Goal: Task Accomplishment & Management: Manage account settings

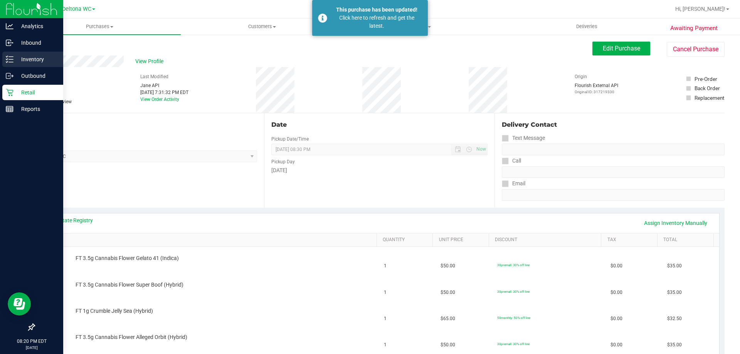
click at [18, 57] on p "Inventory" at bounding box center [36, 59] width 46 height 9
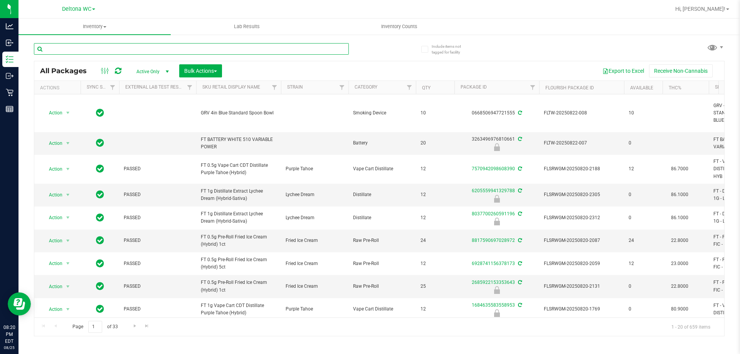
click at [164, 47] on input "text" at bounding box center [191, 49] width 315 height 12
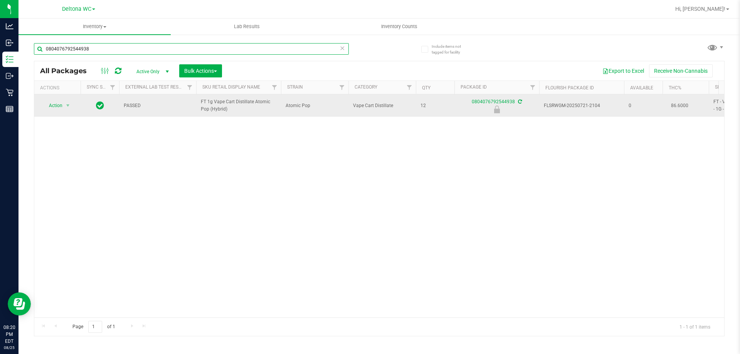
type input "0804076792544938"
click at [64, 109] on span "select" at bounding box center [68, 105] width 10 height 11
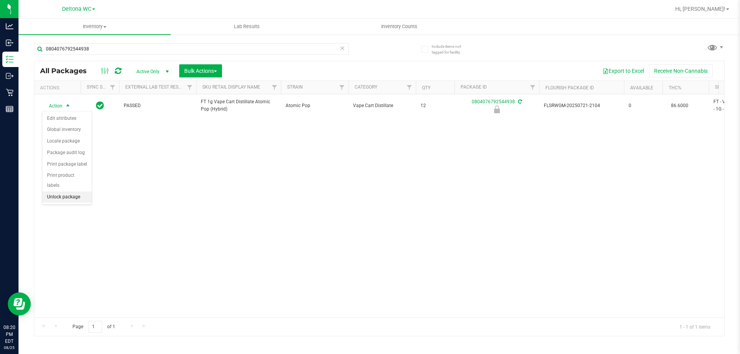
click at [83, 191] on li "Unlock package" at bounding box center [66, 197] width 49 height 12
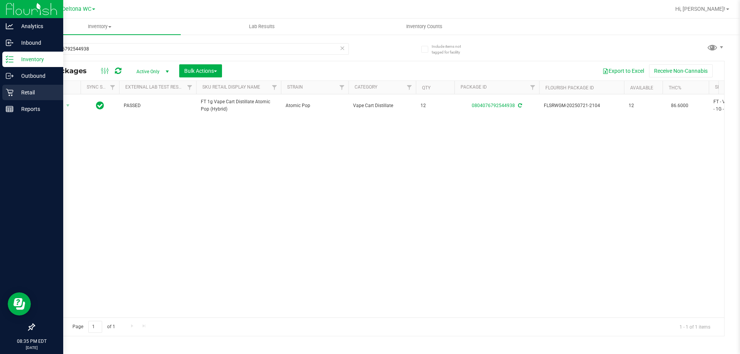
click at [16, 88] on p "Retail" at bounding box center [36, 92] width 46 height 9
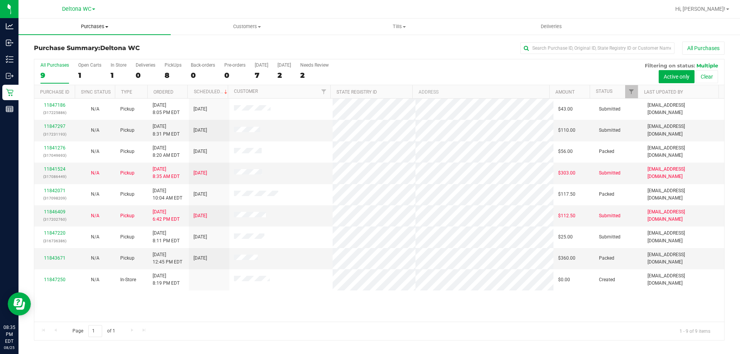
click at [96, 29] on span "Purchases" at bounding box center [94, 26] width 152 height 7
click at [91, 57] on li "Fulfillment" at bounding box center [94, 55] width 152 height 9
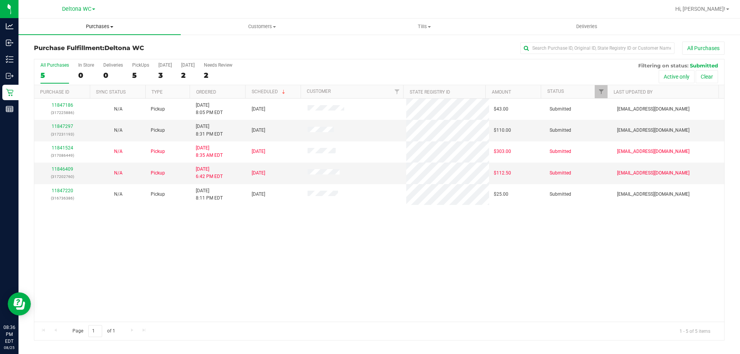
click at [105, 28] on span "Purchases" at bounding box center [99, 26] width 162 height 7
click at [103, 43] on li "Summary of purchases" at bounding box center [99, 46] width 162 height 9
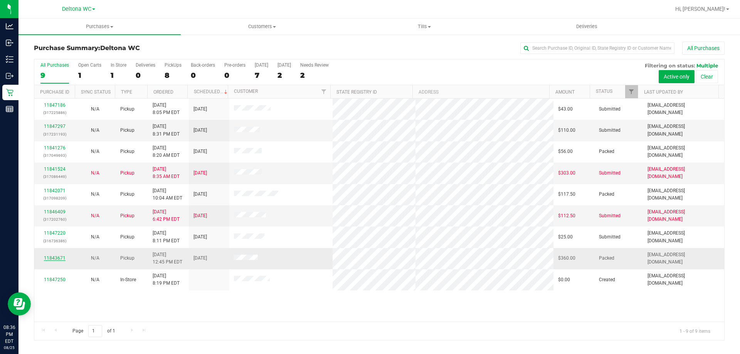
click at [52, 259] on link "11843671" at bounding box center [55, 257] width 22 height 5
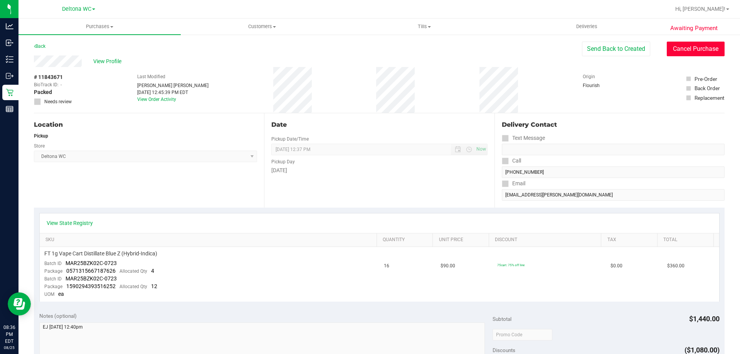
click at [692, 51] on button "Cancel Purchase" at bounding box center [696, 49] width 58 height 15
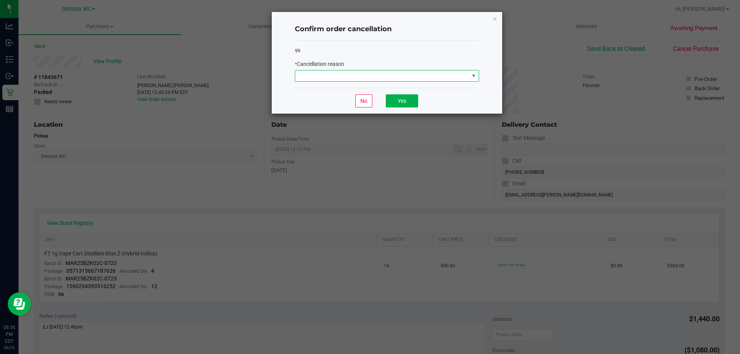
click at [423, 78] on span at bounding box center [382, 76] width 174 height 11
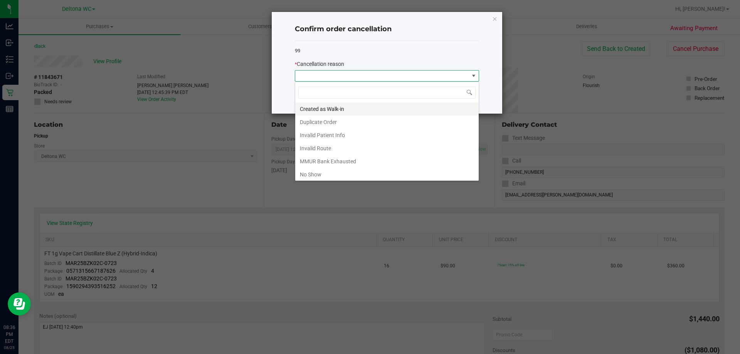
scroll to position [12, 184]
click at [385, 171] on li "No Show" at bounding box center [386, 174] width 183 height 13
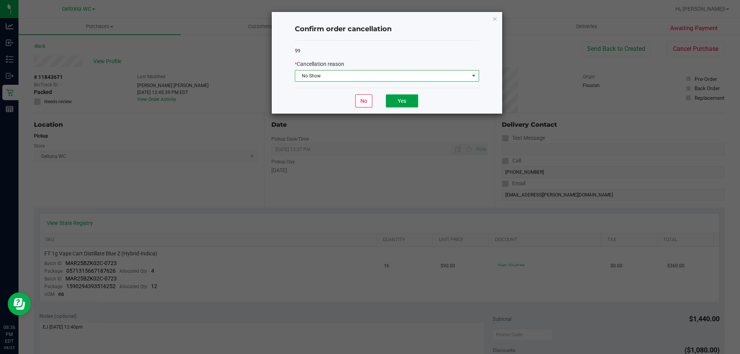
click at [401, 100] on button "Yes" at bounding box center [402, 100] width 32 height 13
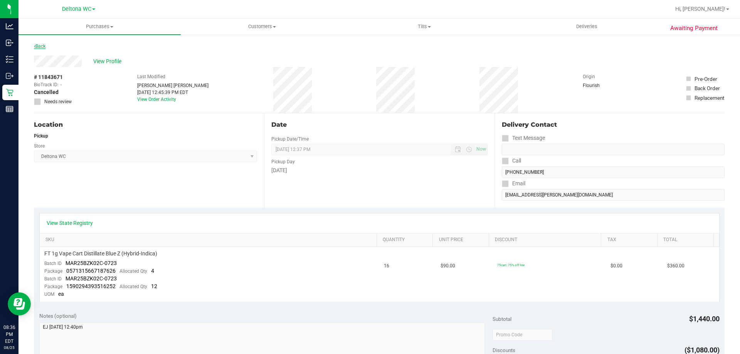
click at [45, 48] on link "Back" at bounding box center [40, 46] width 12 height 5
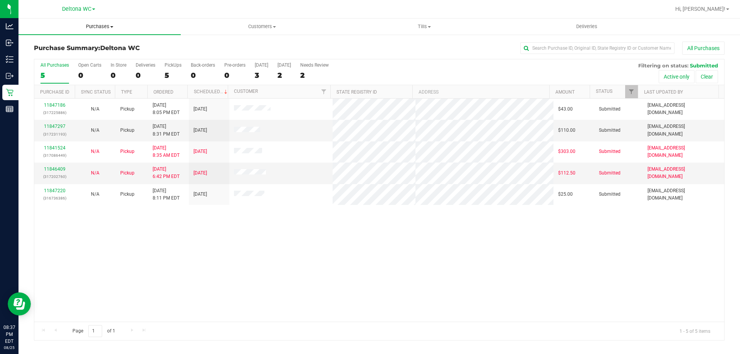
click at [108, 26] on span "Purchases" at bounding box center [99, 26] width 162 height 7
click at [101, 65] on li "All purchases" at bounding box center [99, 64] width 162 height 9
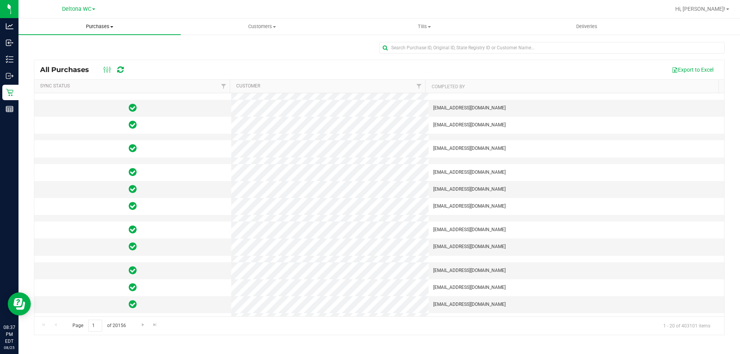
click at [89, 28] on span "Purchases" at bounding box center [99, 26] width 162 height 7
click at [82, 53] on li "Fulfillment" at bounding box center [99, 55] width 162 height 9
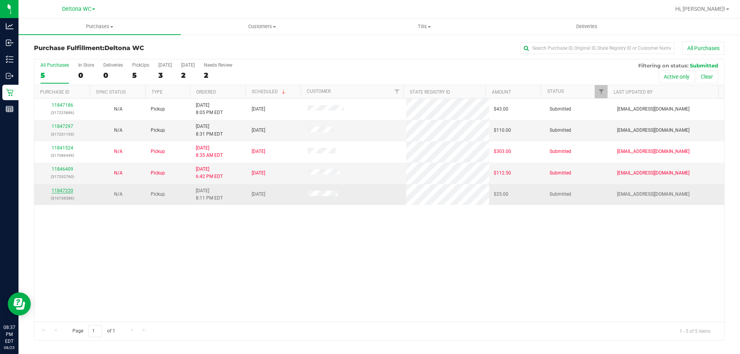
click at [61, 191] on link "11847220" at bounding box center [63, 190] width 22 height 5
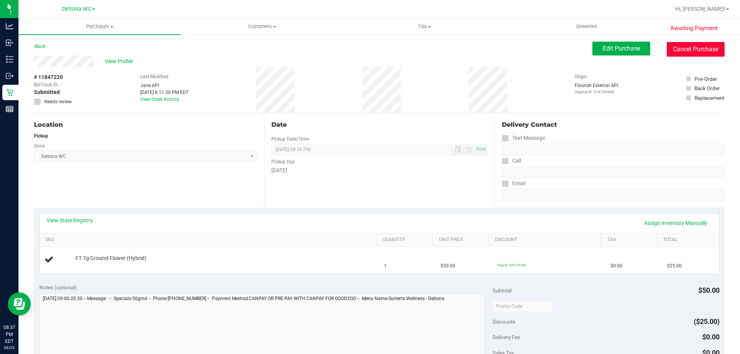
click at [683, 50] on button "Cancel Purchase" at bounding box center [696, 49] width 58 height 15
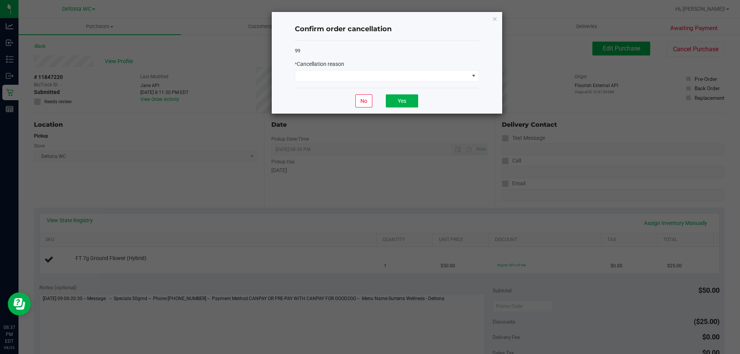
click at [396, 66] on div "* Cancellation reason" at bounding box center [387, 64] width 184 height 8
click at [397, 81] on span at bounding box center [387, 76] width 184 height 12
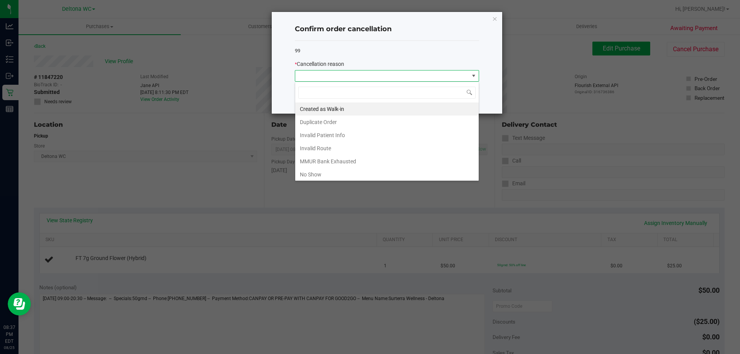
scroll to position [12, 184]
click at [375, 172] on li "No Show" at bounding box center [386, 174] width 183 height 13
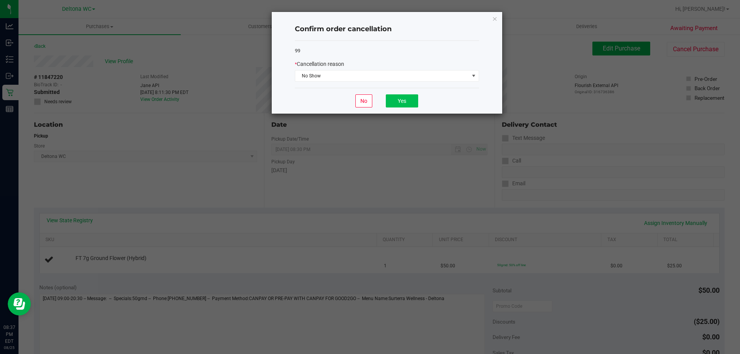
click at [395, 107] on div "No Yes" at bounding box center [387, 101] width 184 height 26
click at [400, 102] on button "Yes" at bounding box center [402, 100] width 32 height 13
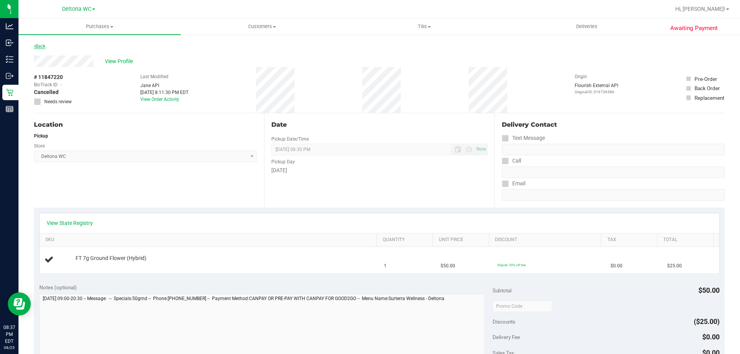
click at [44, 44] on link "Back" at bounding box center [40, 46] width 12 height 5
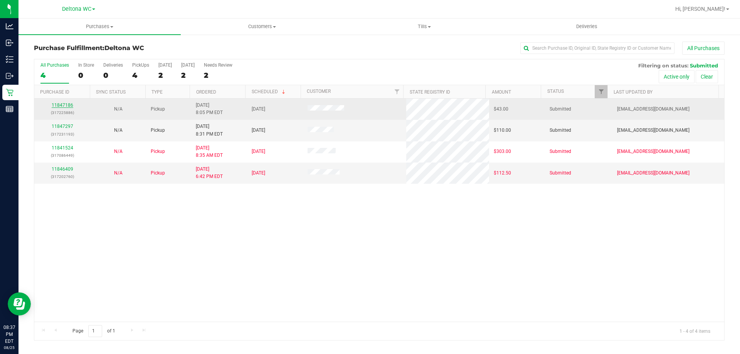
click at [62, 106] on link "11847186" at bounding box center [63, 104] width 22 height 5
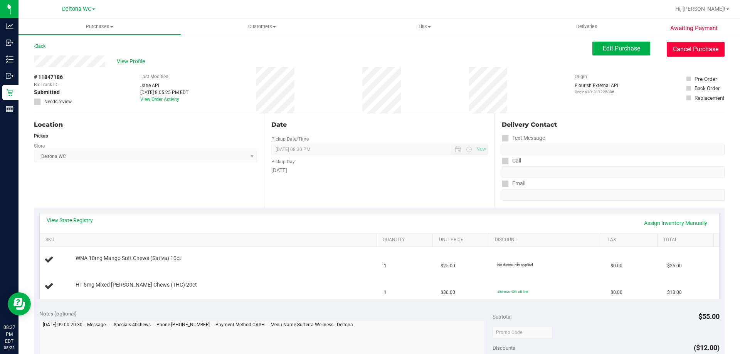
click at [699, 52] on button "Cancel Purchase" at bounding box center [696, 49] width 58 height 15
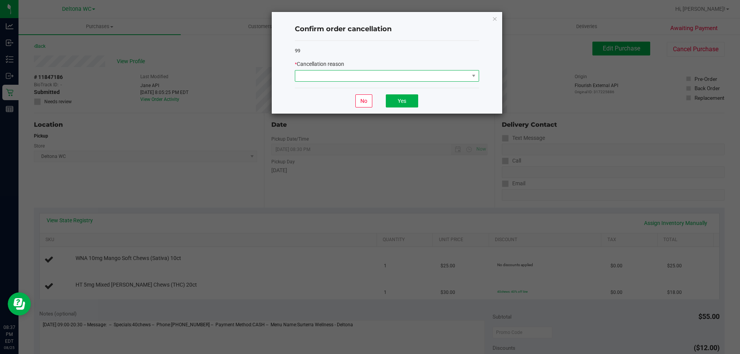
click at [432, 76] on span at bounding box center [382, 76] width 174 height 11
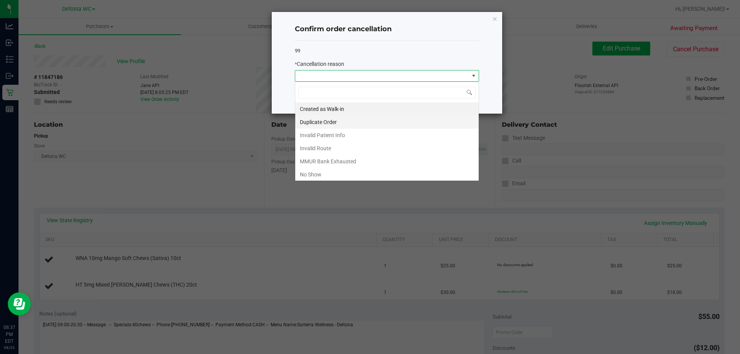
scroll to position [12, 184]
click at [407, 173] on li "No Show" at bounding box center [386, 174] width 183 height 13
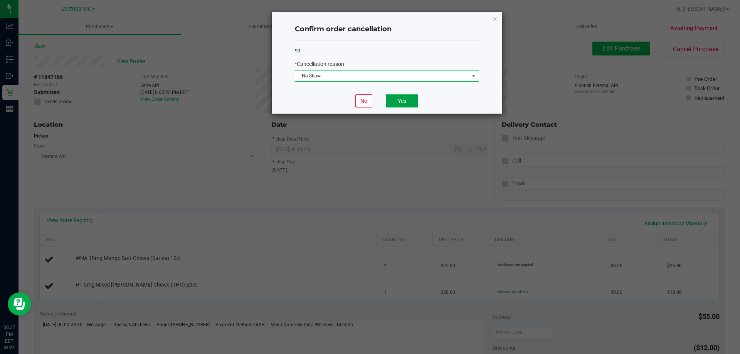
click at [405, 96] on button "Yes" at bounding box center [402, 100] width 32 height 13
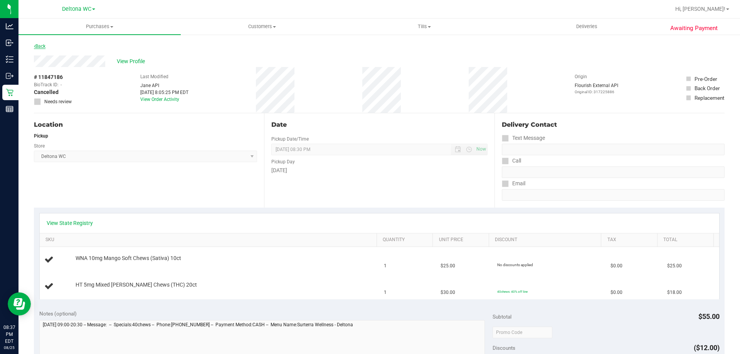
click at [45, 47] on link "Back" at bounding box center [40, 46] width 12 height 5
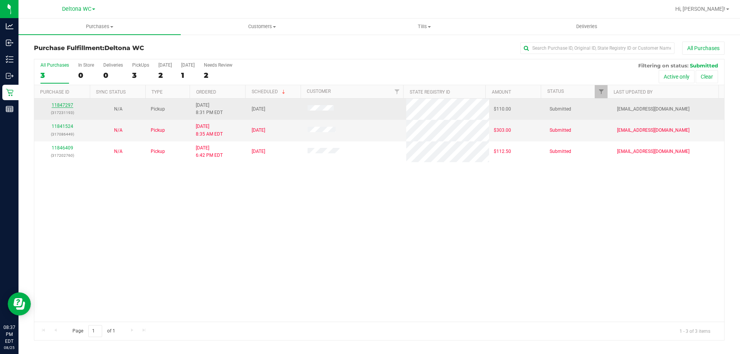
click at [67, 103] on link "11847297" at bounding box center [63, 104] width 22 height 5
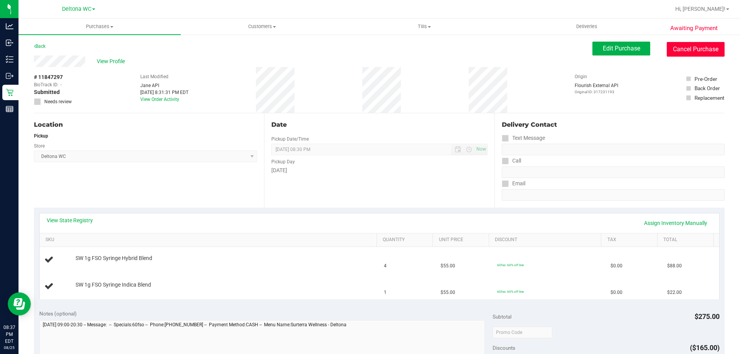
click at [699, 48] on button "Cancel Purchase" at bounding box center [696, 49] width 58 height 15
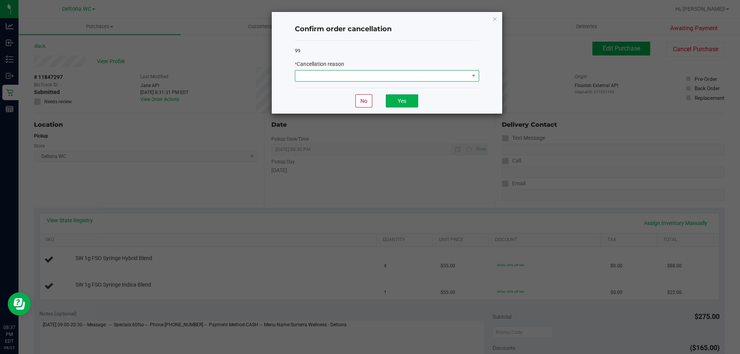
click at [462, 81] on span at bounding box center [387, 76] width 184 height 12
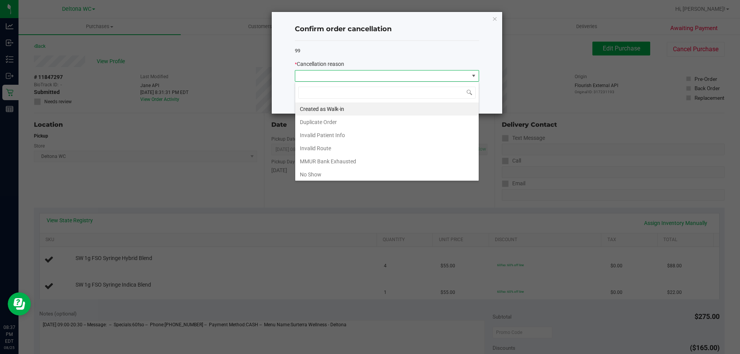
scroll to position [12, 184]
click at [347, 178] on li "No Show" at bounding box center [386, 174] width 183 height 13
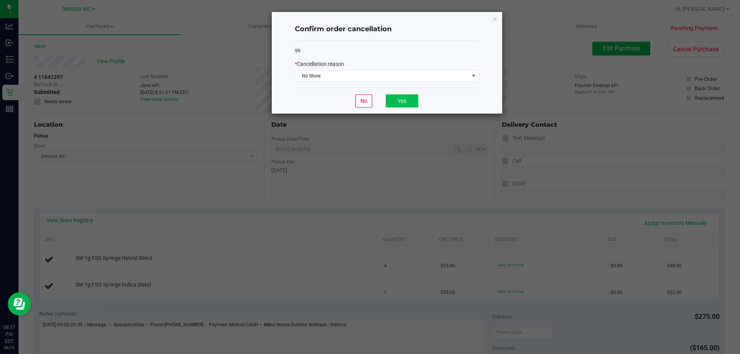
drag, startPoint x: 396, startPoint y: 109, endPoint x: 401, endPoint y: 101, distance: 9.2
click at [398, 107] on div "No Yes" at bounding box center [387, 101] width 184 height 26
click at [402, 102] on button "Yes" at bounding box center [402, 100] width 32 height 13
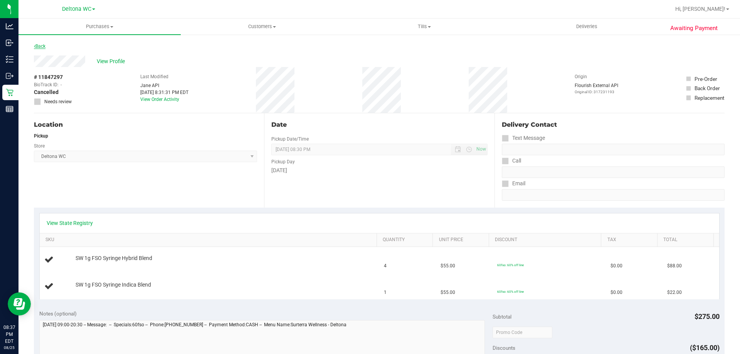
click at [44, 47] on link "Back" at bounding box center [40, 46] width 12 height 5
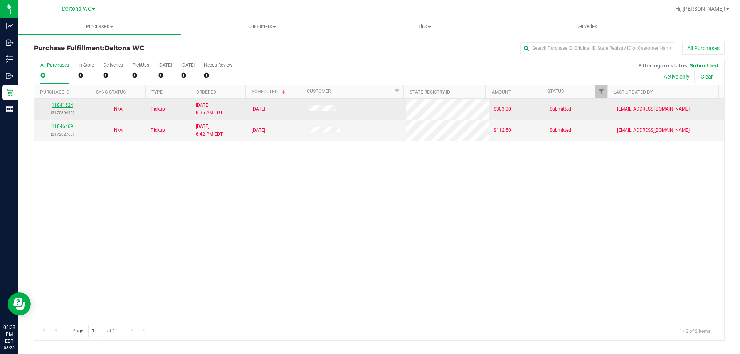
click at [65, 104] on link "11841524" at bounding box center [63, 104] width 22 height 5
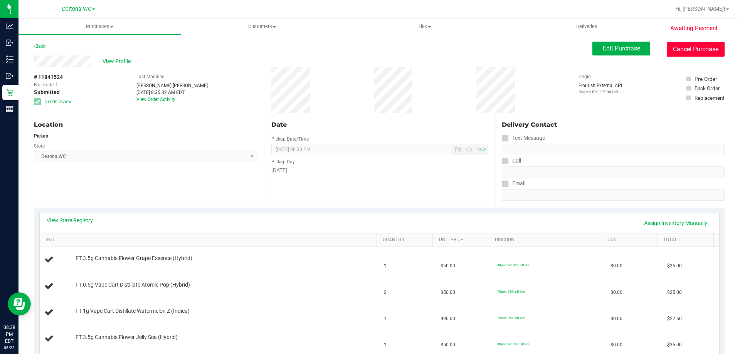
click at [704, 47] on button "Cancel Purchase" at bounding box center [696, 49] width 58 height 15
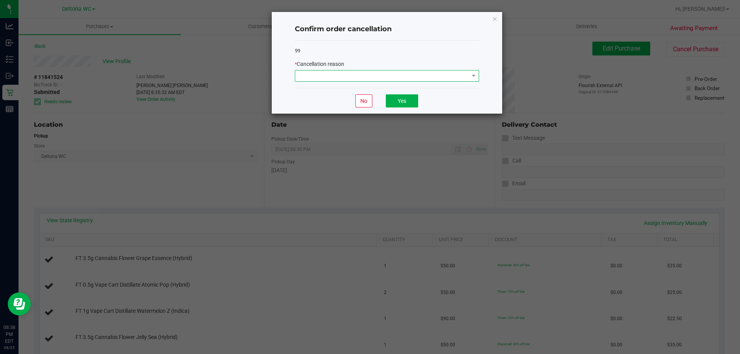
click at [410, 78] on span at bounding box center [382, 76] width 174 height 11
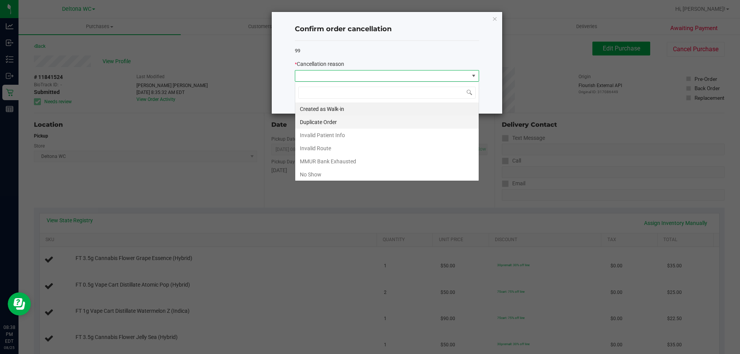
scroll to position [12, 184]
click at [368, 173] on li "No Show" at bounding box center [386, 174] width 183 height 13
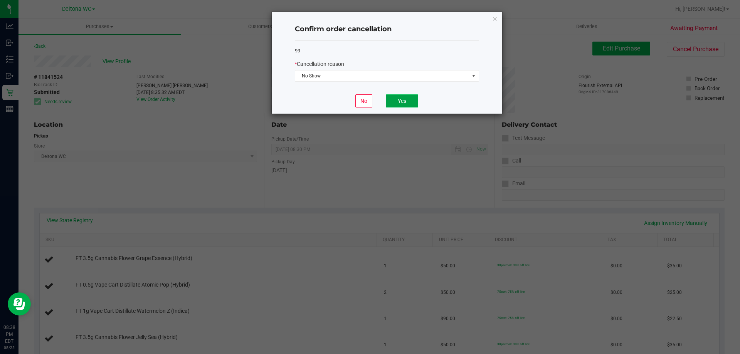
click at [398, 102] on button "Yes" at bounding box center [402, 100] width 32 height 13
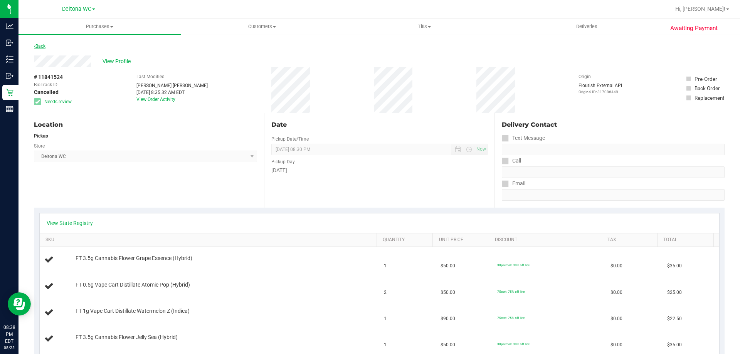
click at [40, 48] on link "Back" at bounding box center [40, 46] width 12 height 5
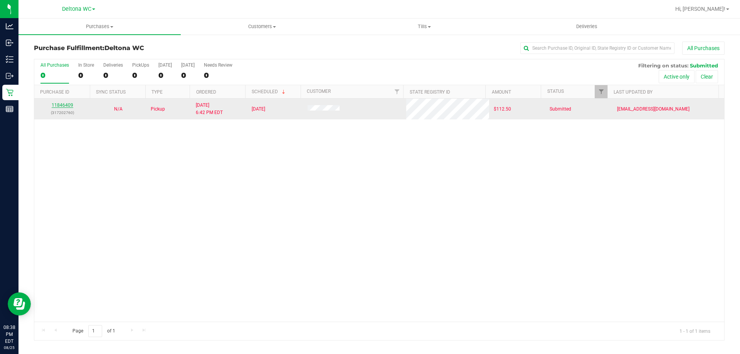
click at [67, 104] on link "11846409" at bounding box center [63, 104] width 22 height 5
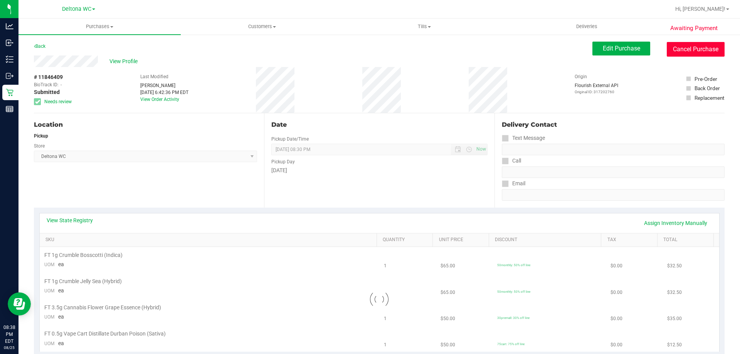
click at [692, 53] on button "Cancel Purchase" at bounding box center [696, 49] width 58 height 15
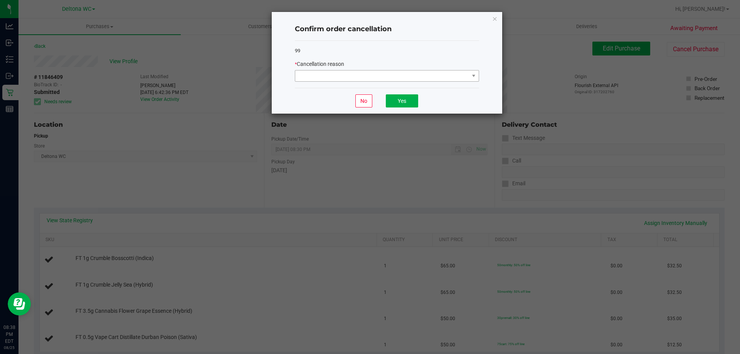
drag, startPoint x: 410, startPoint y: 65, endPoint x: 407, endPoint y: 80, distance: 14.5
click at [410, 70] on div "* Cancellation reason" at bounding box center [387, 71] width 184 height 22
click at [406, 82] on span at bounding box center [387, 76] width 184 height 12
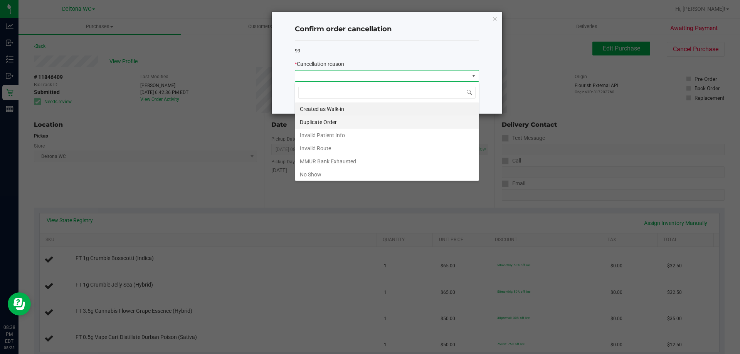
scroll to position [12, 184]
drag, startPoint x: 370, startPoint y: 173, endPoint x: 377, endPoint y: 155, distance: 19.0
click at [371, 171] on li "No Show" at bounding box center [386, 174] width 183 height 13
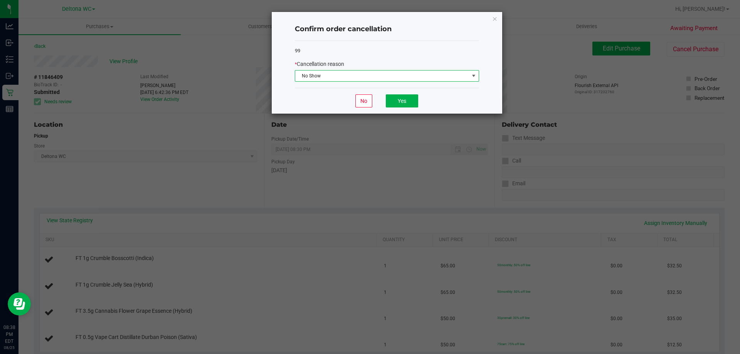
click at [394, 93] on div "No Yes" at bounding box center [387, 101] width 184 height 26
drag, startPoint x: 390, startPoint y: 107, endPoint x: 392, endPoint y: 103, distance: 4.0
click at [392, 103] on button "Yes" at bounding box center [402, 100] width 32 height 13
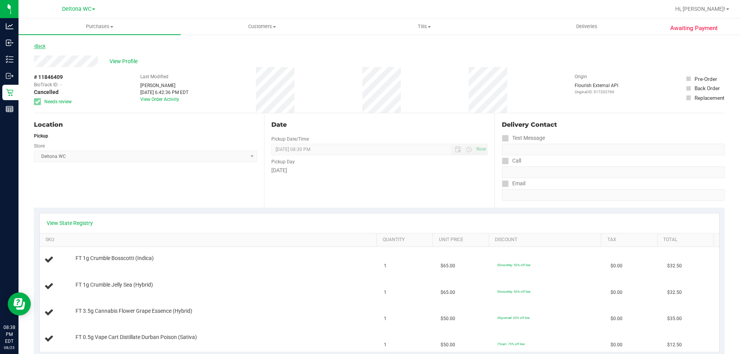
drag, startPoint x: 49, startPoint y: 45, endPoint x: 45, endPoint y: 46, distance: 4.5
click at [48, 45] on div "Back" at bounding box center [379, 49] width 690 height 14
click at [45, 46] on link "Back" at bounding box center [40, 46] width 12 height 5
